Goal: Task Accomplishment & Management: Use online tool/utility

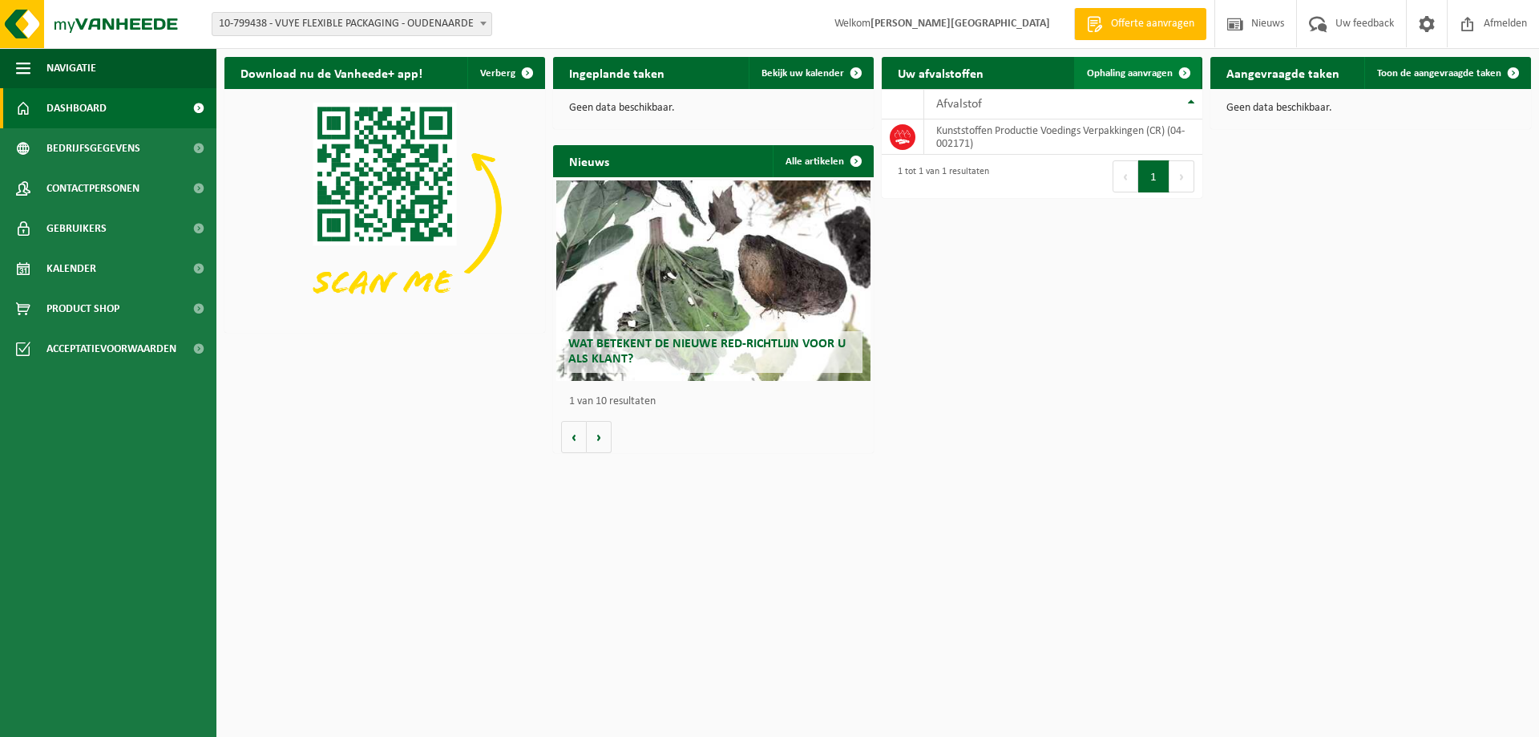
click at [1151, 74] on span "Ophaling aanvragen" at bounding box center [1130, 73] width 86 height 10
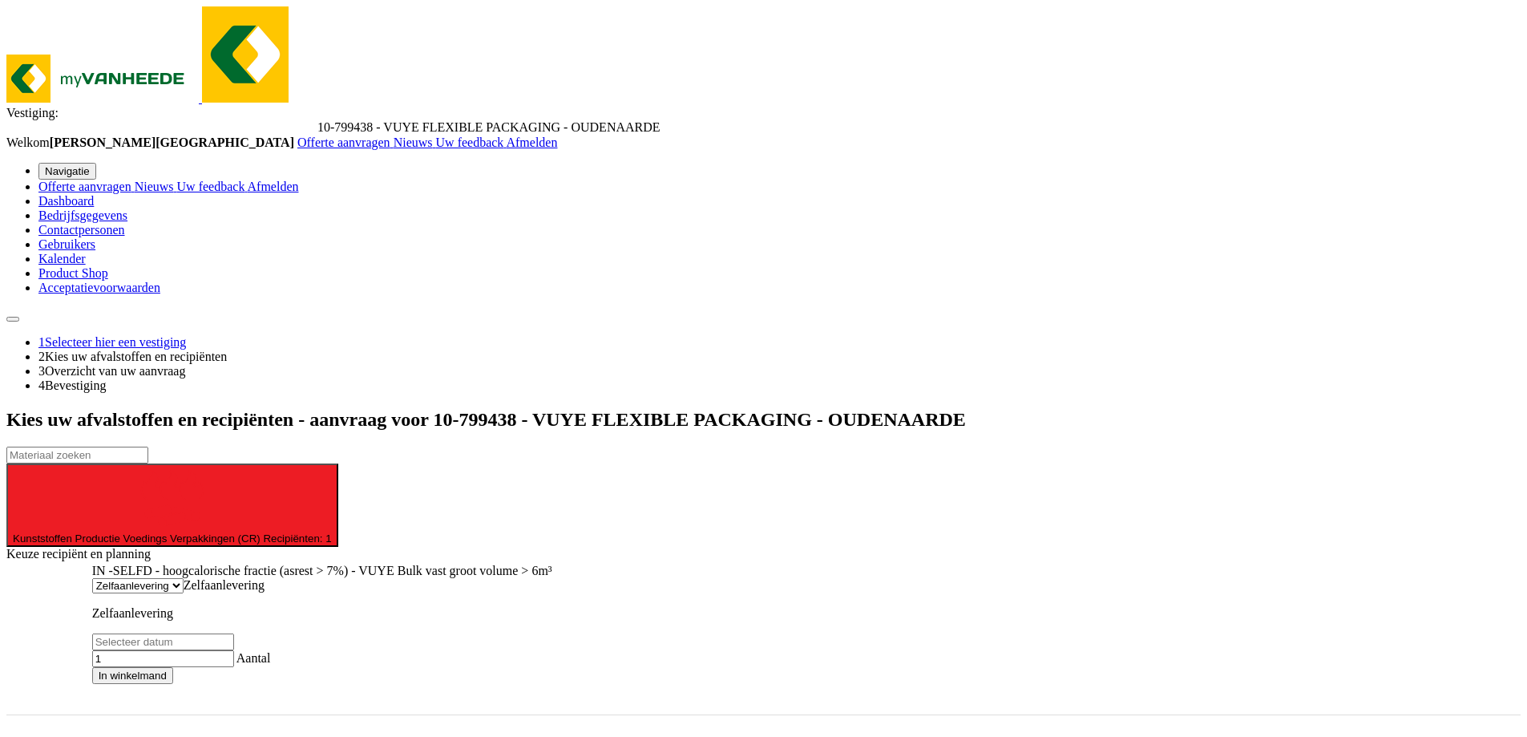
click at [234, 633] on input "text" at bounding box center [163, 641] width 142 height 17
type input "Van 2025-08-20"
click at [173, 667] on button "In winkelmand" at bounding box center [132, 675] width 81 height 17
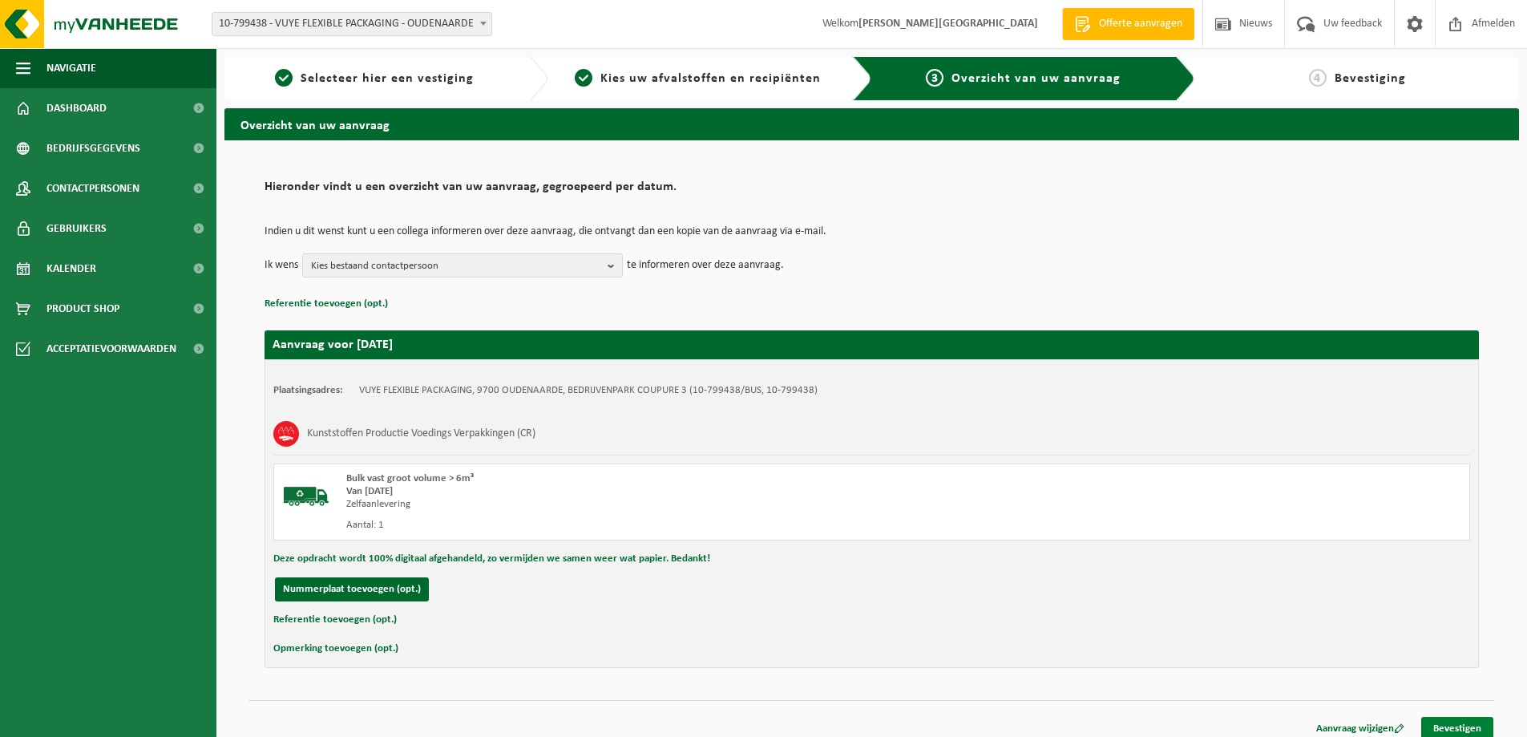
click at [1463, 733] on link "Bevestigen" at bounding box center [1457, 728] width 72 height 23
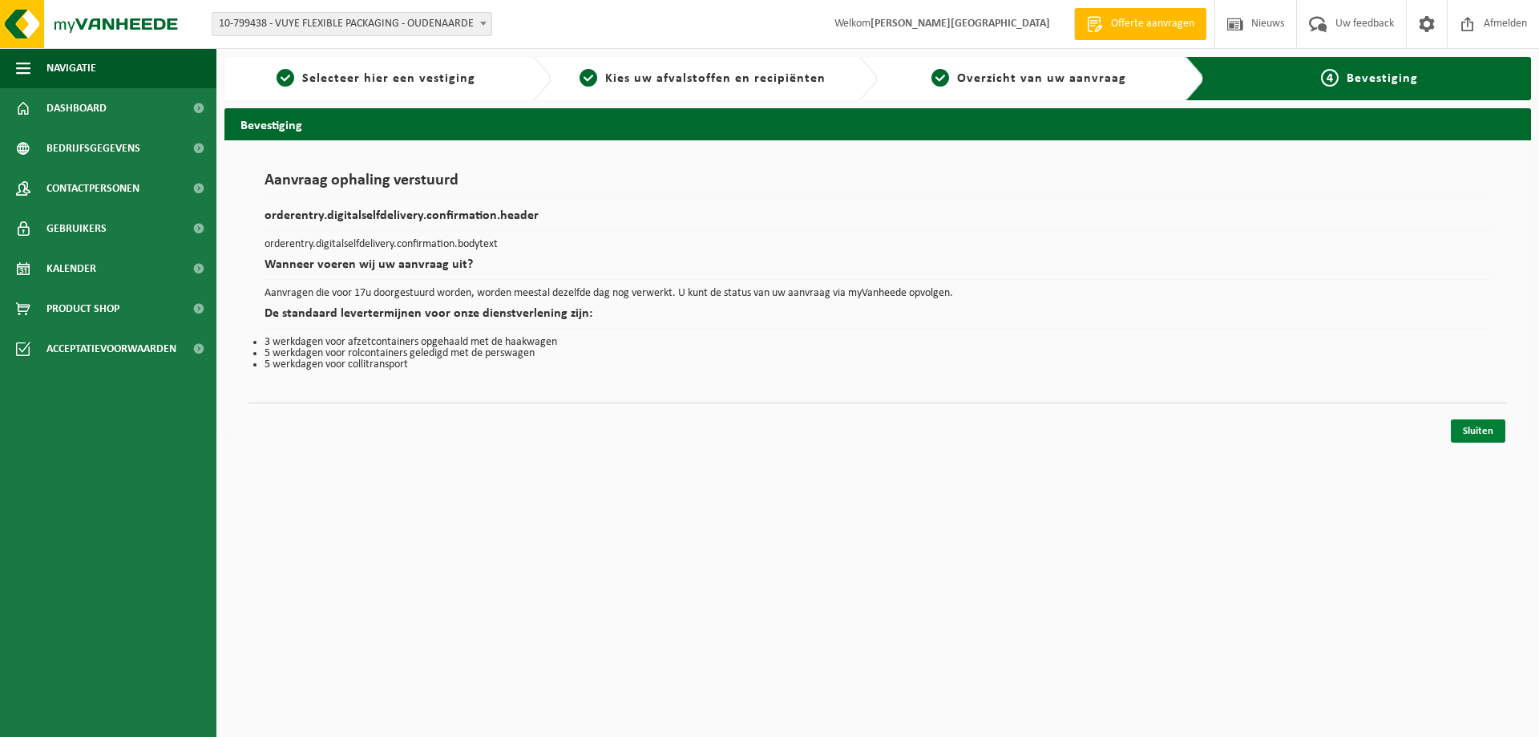
click at [1460, 423] on link "Sluiten" at bounding box center [1478, 430] width 54 height 23
